Goal: Information Seeking & Learning: Learn about a topic

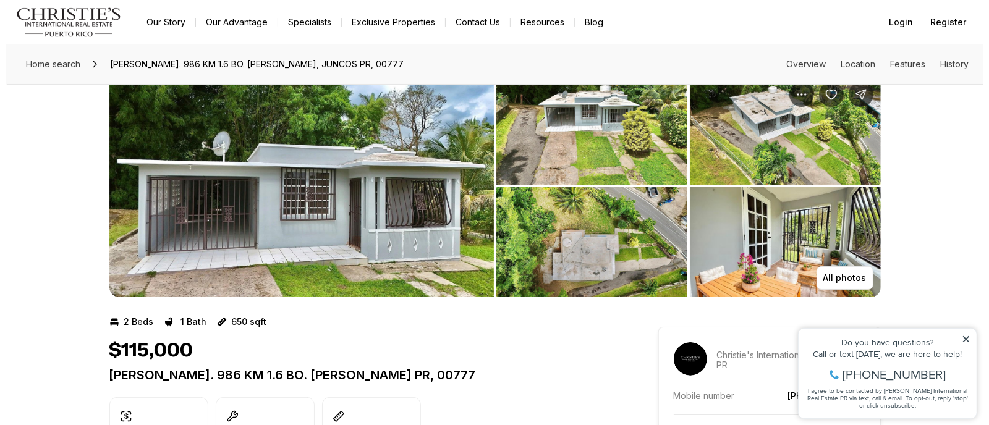
scroll to position [30, 0]
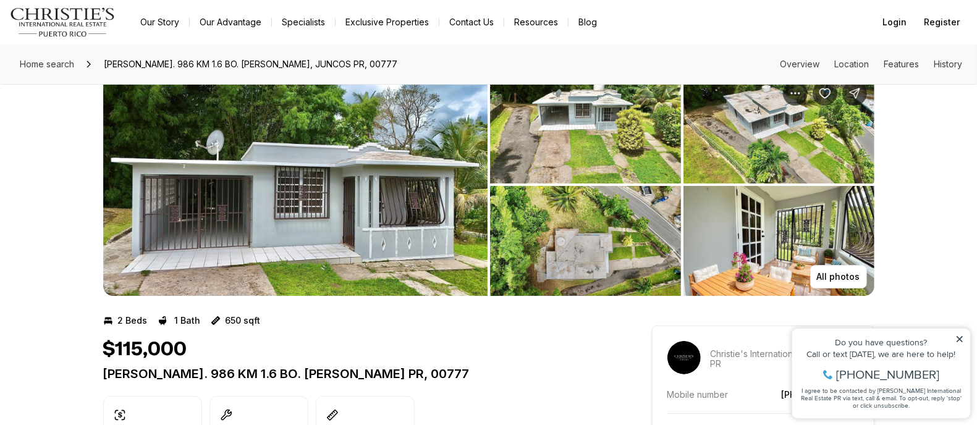
click at [334, 174] on img "View image gallery" at bounding box center [295, 185] width 385 height 223
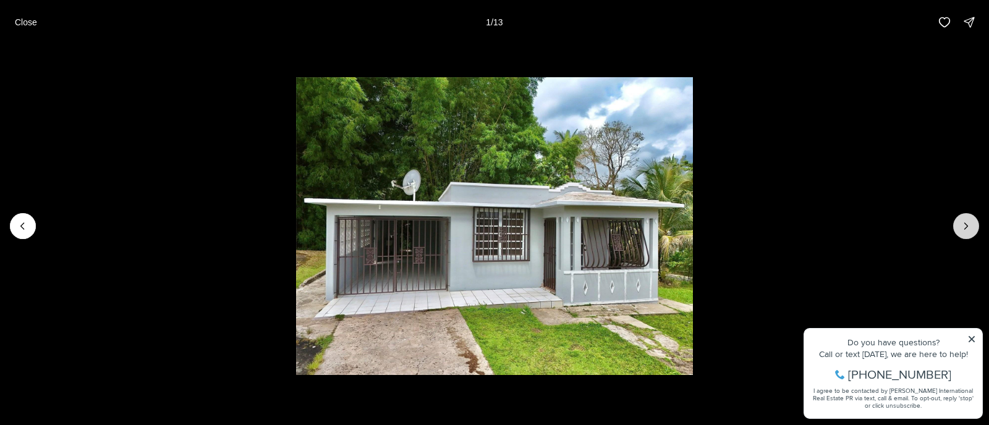
click at [964, 219] on button "Next slide" at bounding box center [966, 226] width 26 height 26
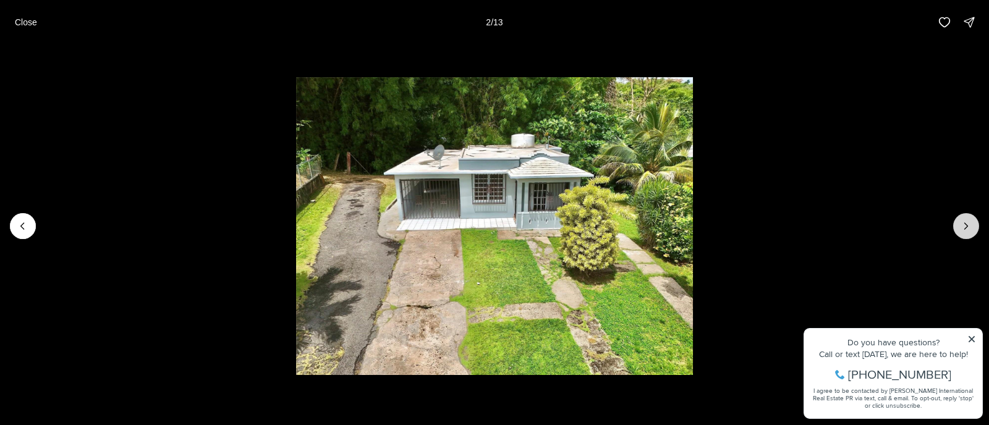
click at [964, 219] on button "Next slide" at bounding box center [966, 226] width 26 height 26
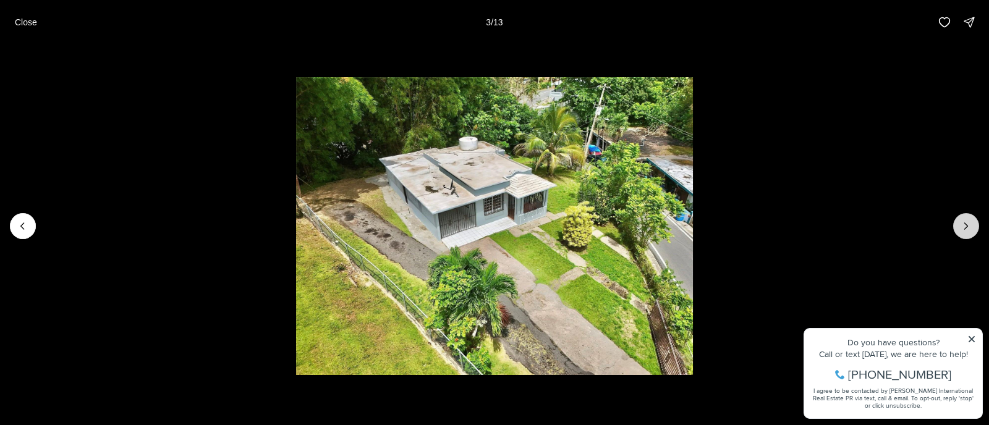
click at [964, 219] on button "Next slide" at bounding box center [966, 226] width 26 height 26
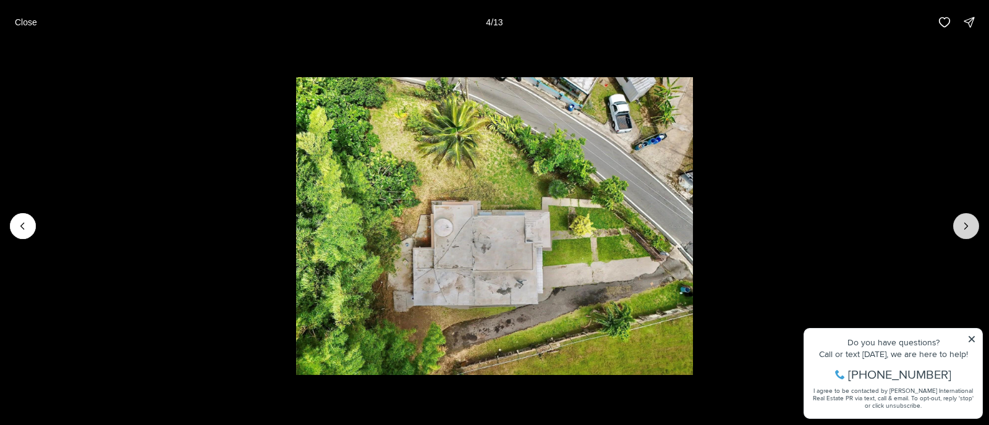
click at [964, 219] on button "Next slide" at bounding box center [966, 226] width 26 height 26
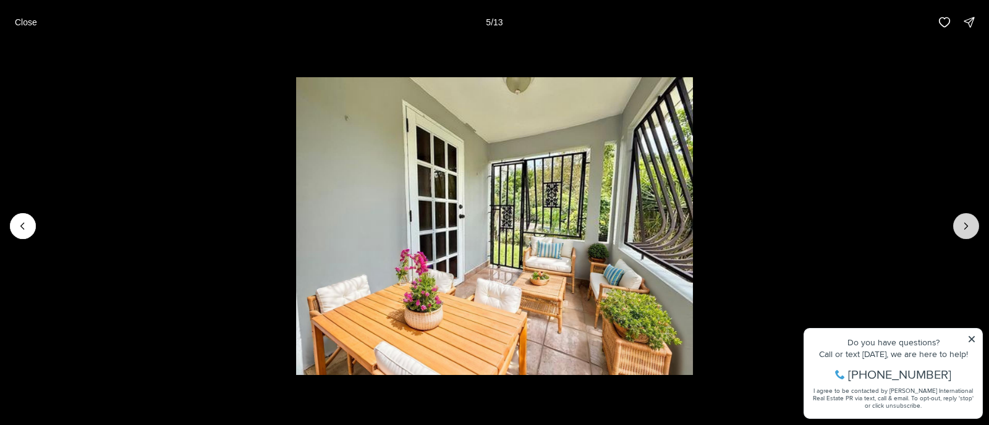
click at [964, 219] on button "Next slide" at bounding box center [966, 226] width 26 height 26
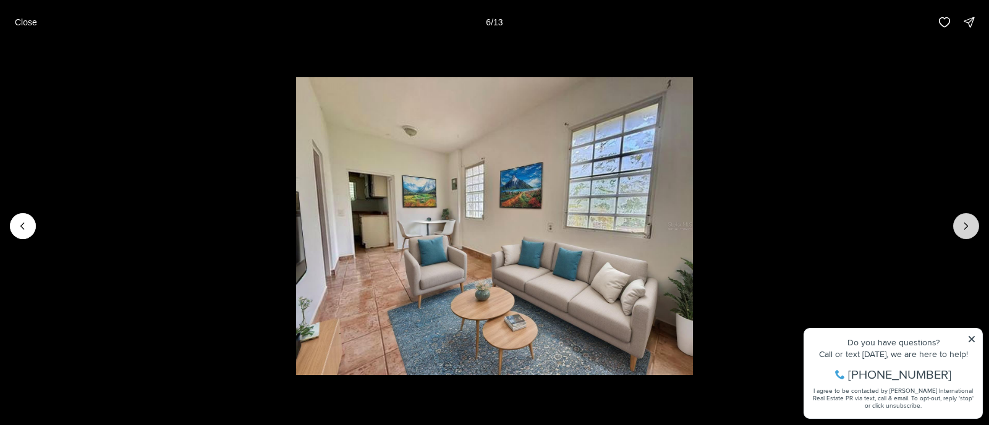
click at [964, 219] on button "Next slide" at bounding box center [966, 226] width 26 height 26
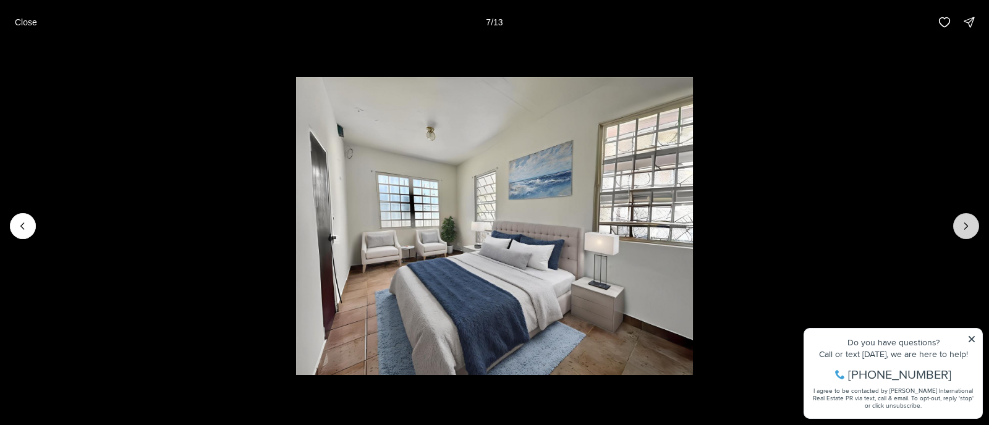
click at [964, 219] on button "Next slide" at bounding box center [966, 226] width 26 height 26
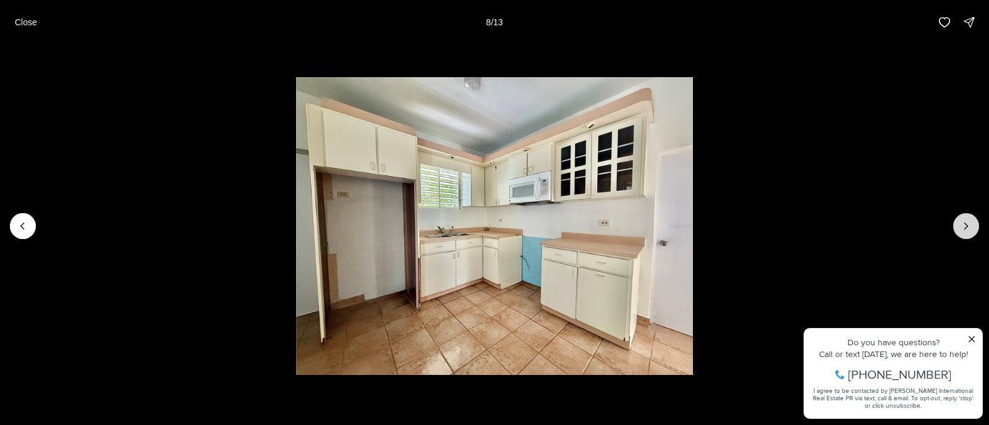
click at [964, 219] on button "Next slide" at bounding box center [966, 226] width 26 height 26
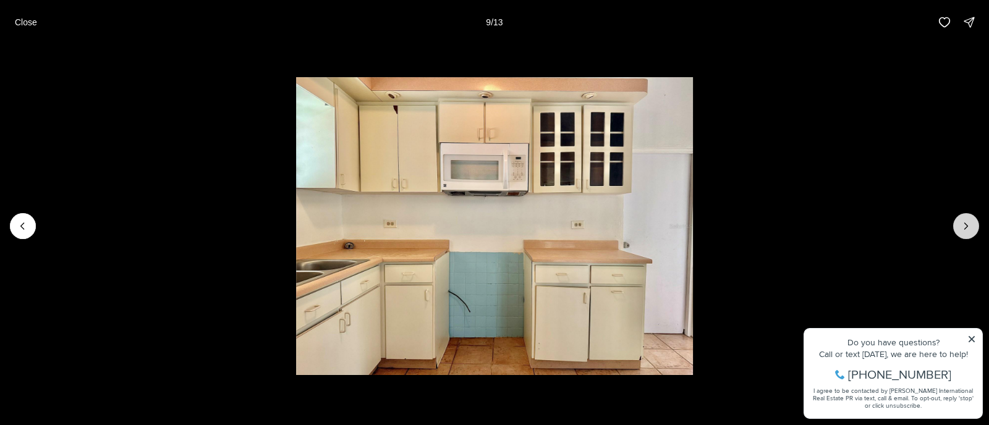
click at [964, 219] on button "Next slide" at bounding box center [966, 226] width 26 height 26
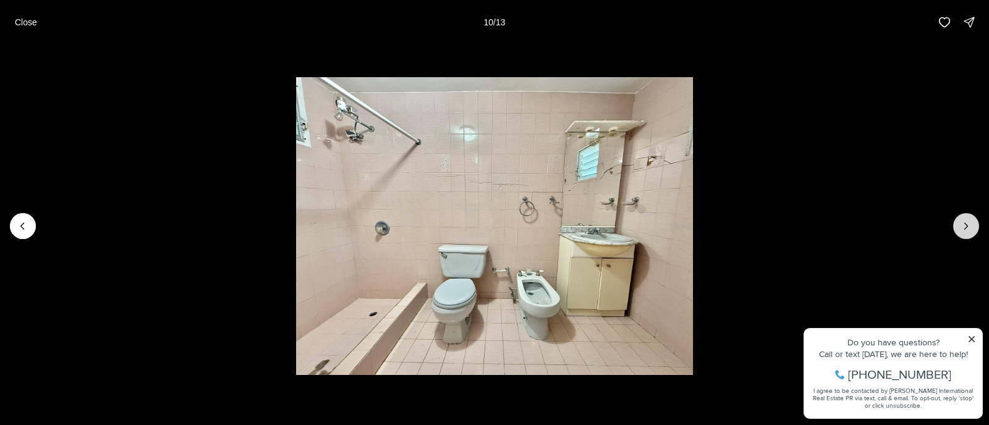
click at [964, 219] on button "Next slide" at bounding box center [966, 226] width 26 height 26
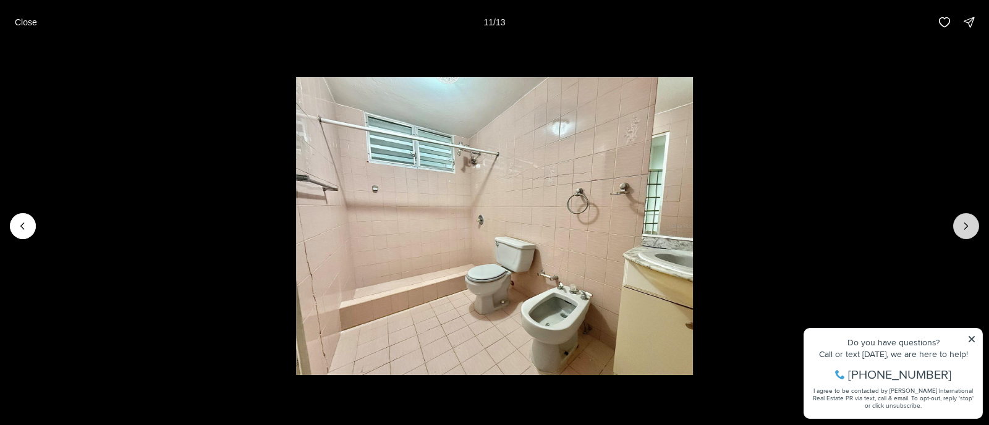
click at [964, 219] on button "Next slide" at bounding box center [966, 226] width 26 height 26
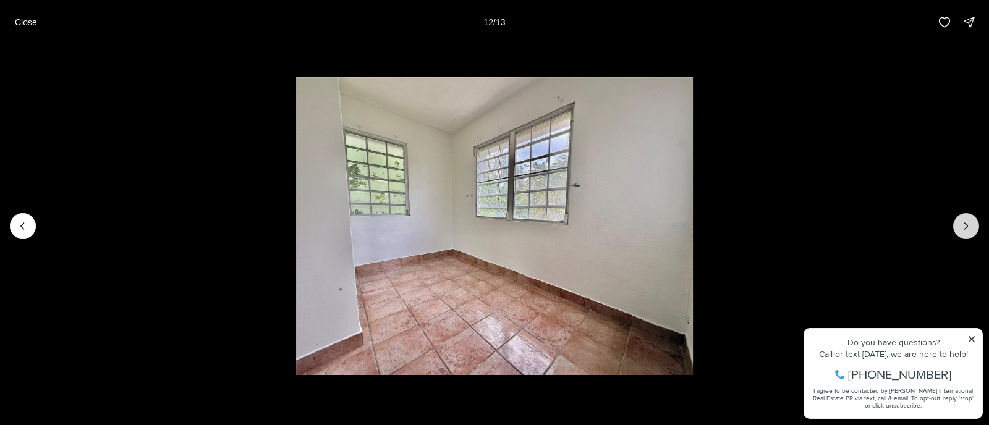
click at [964, 219] on button "Next slide" at bounding box center [966, 226] width 26 height 26
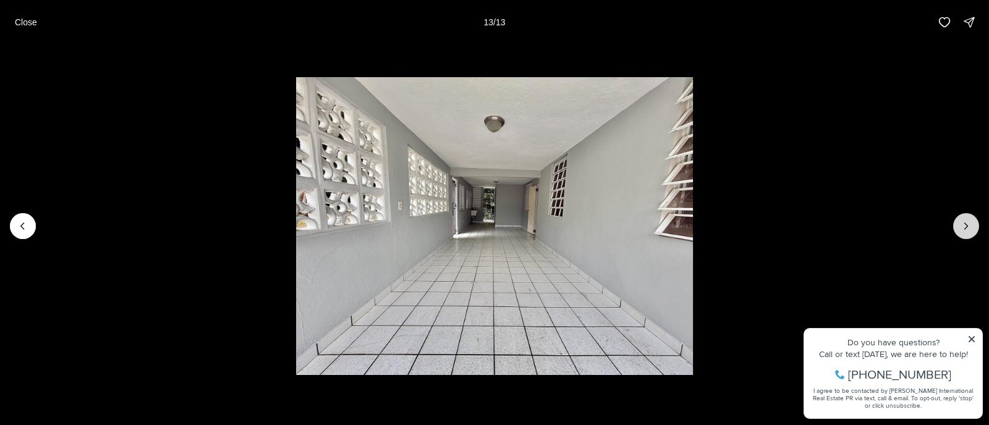
click at [964, 219] on div at bounding box center [966, 226] width 26 height 26
